Goal: Find specific page/section: Find specific page/section

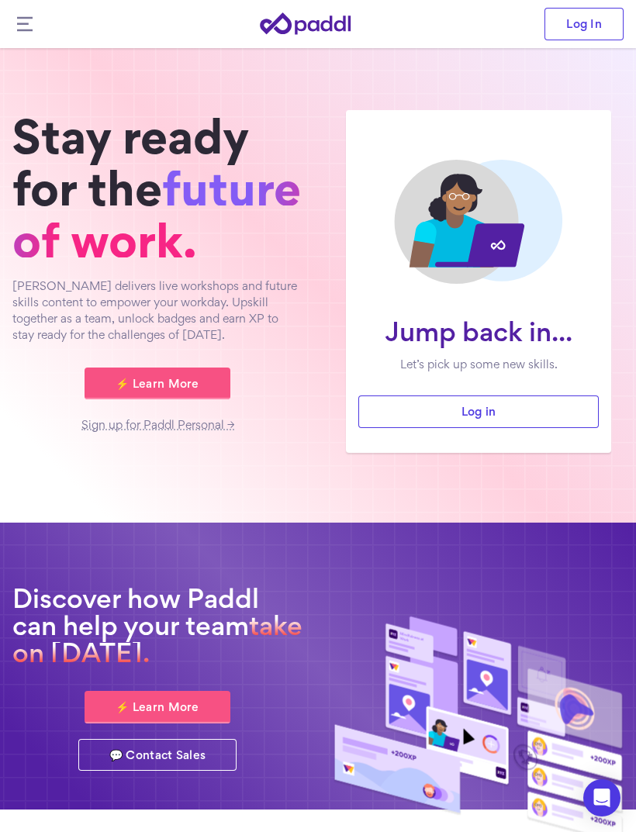
click at [28, 30] on icon at bounding box center [25, 24] width 16 height 15
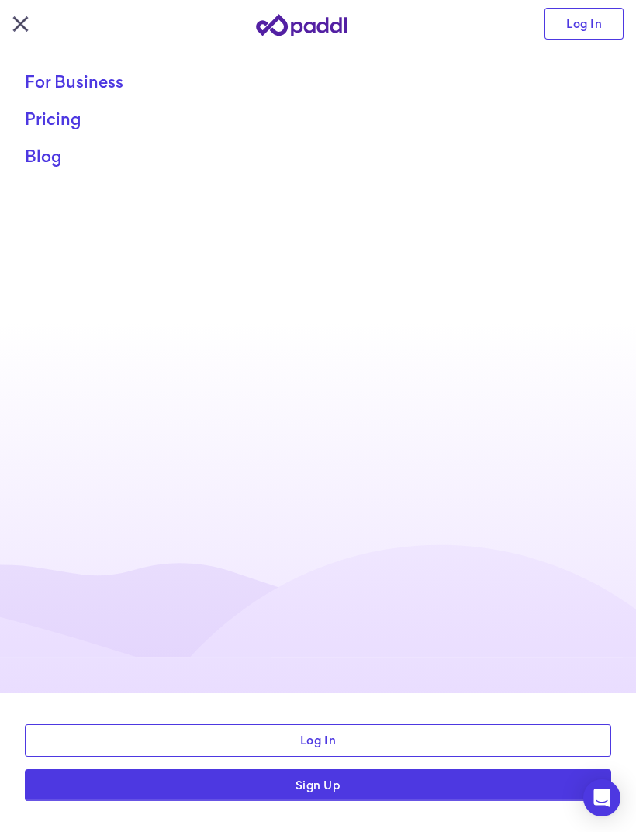
click at [59, 81] on link "For Business" at bounding box center [312, 81] width 574 height 19
